Goal: Information Seeking & Learning: Find specific fact

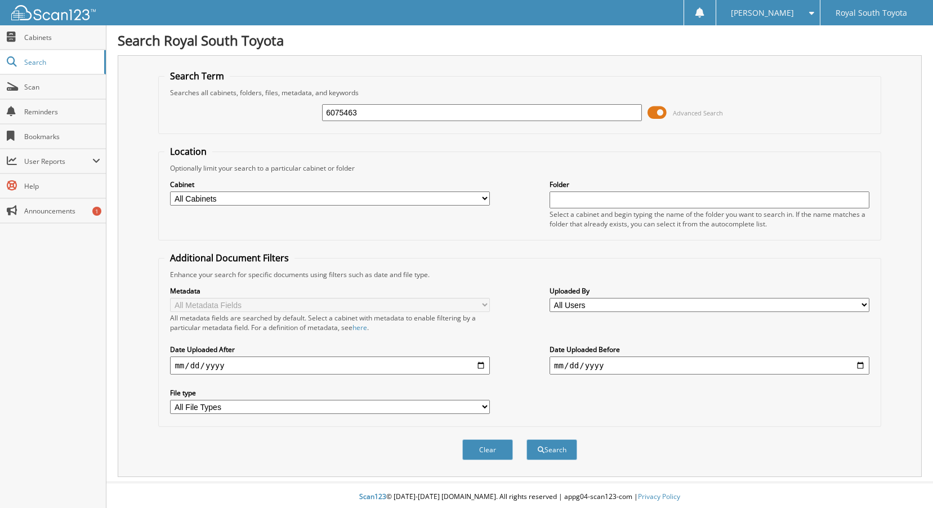
type input "6075463"
click at [526, 439] on button "Search" at bounding box center [551, 449] width 51 height 21
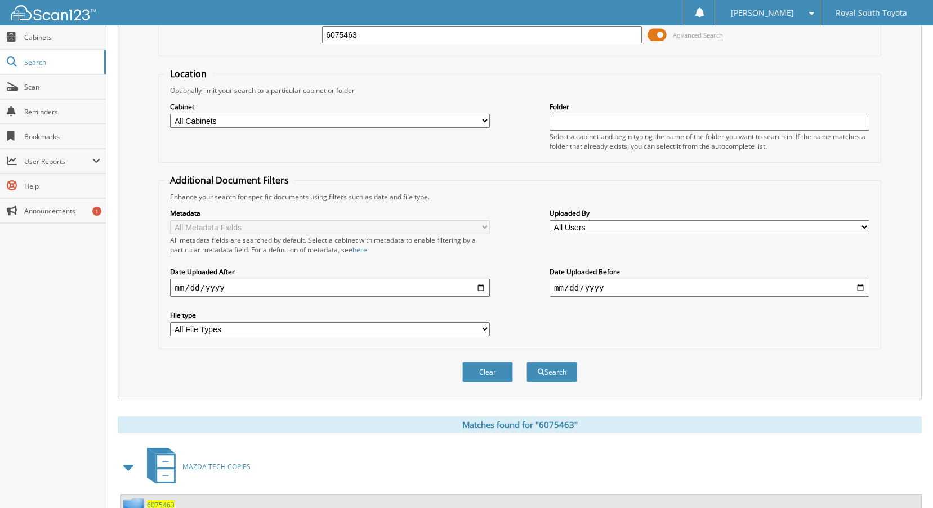
scroll to position [184, 0]
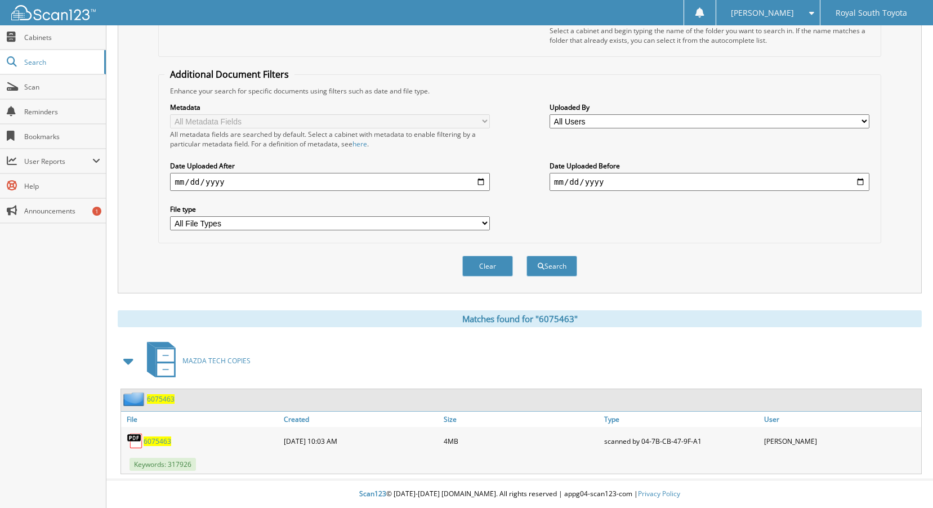
click at [151, 434] on div "6075463" at bounding box center [201, 440] width 160 height 23
click at [149, 445] on span "6075463" at bounding box center [158, 441] width 28 height 10
